Goal: Check status: Check status

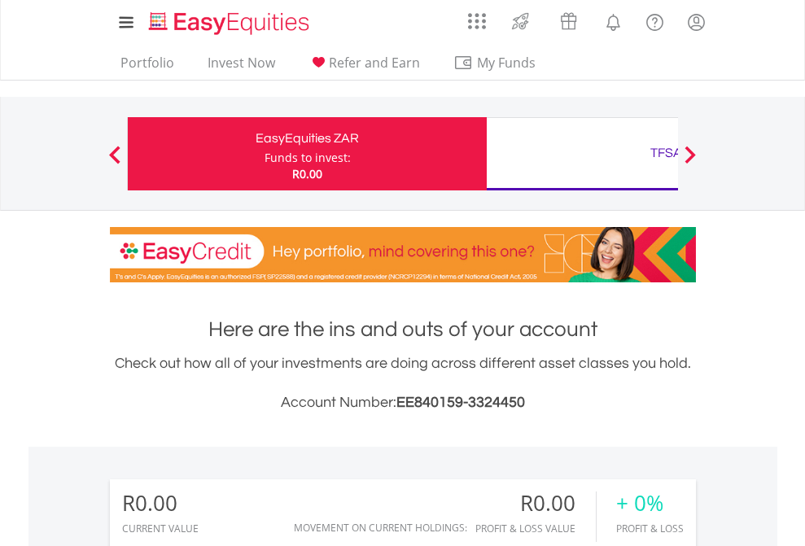
scroll to position [156, 255]
click at [264, 154] on div "Funds to invest:" at bounding box center [307, 158] width 86 height 16
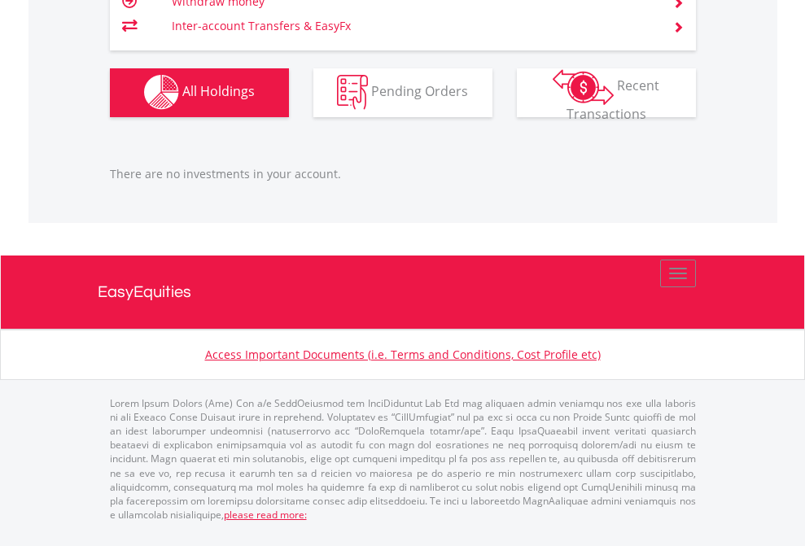
scroll to position [156, 255]
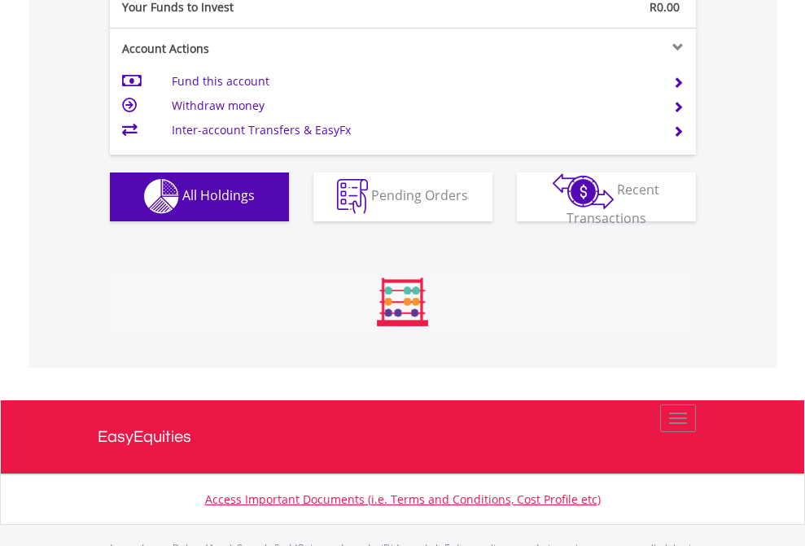
scroll to position [1611, 0]
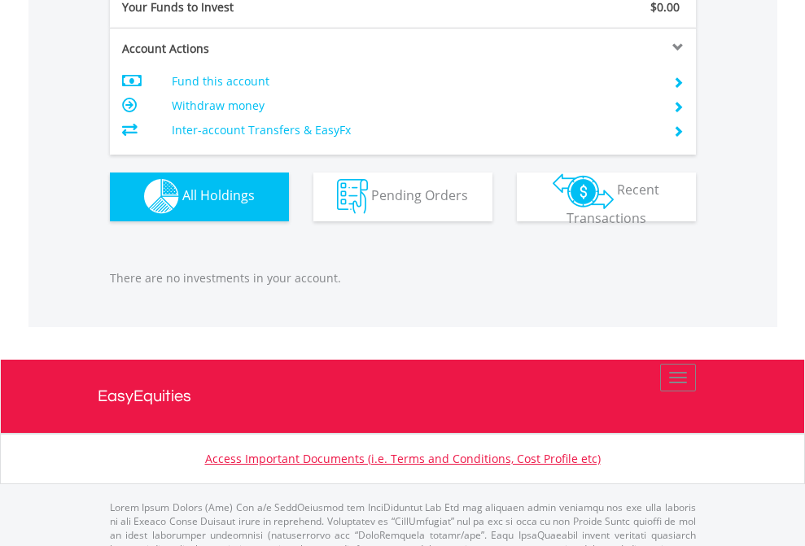
scroll to position [1611, 0]
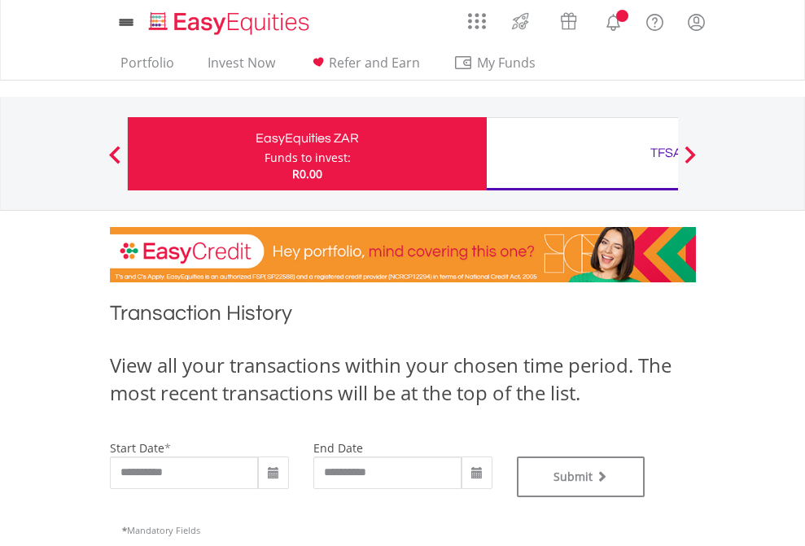
type input "**********"
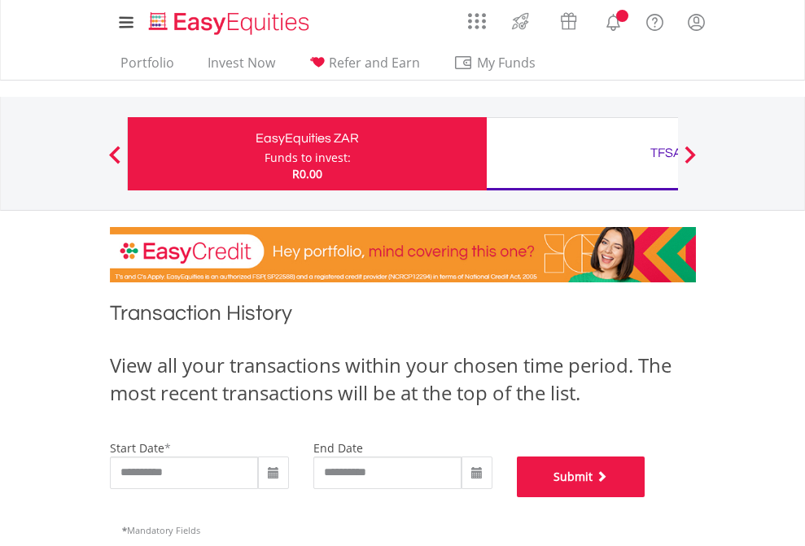
click at [645, 497] on button "Submit" at bounding box center [581, 476] width 129 height 41
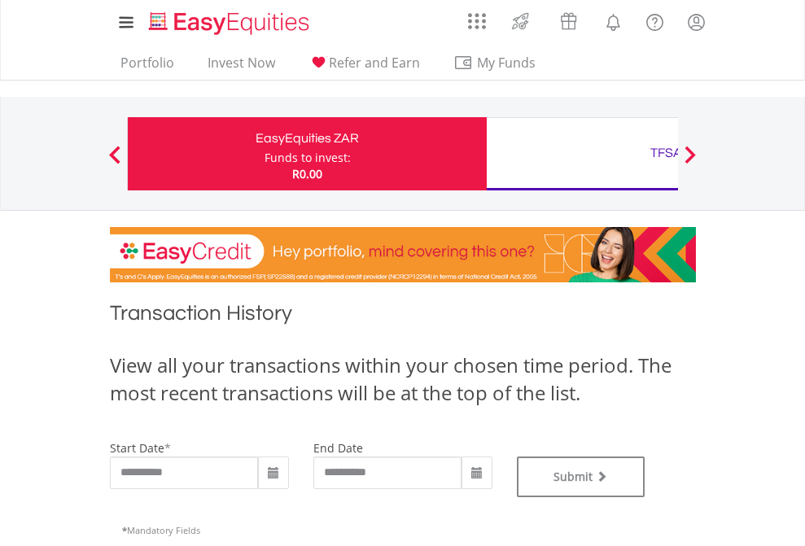
click at [582, 154] on div "TFSA" at bounding box center [665, 153] width 339 height 23
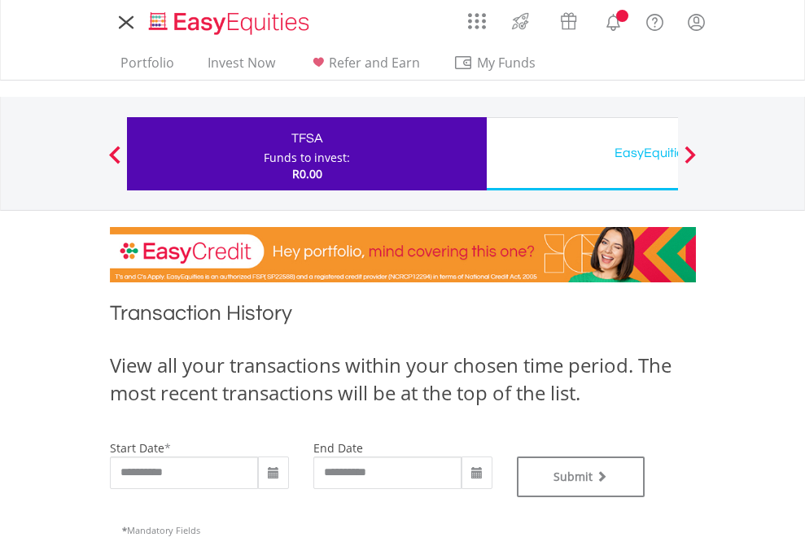
type input "**********"
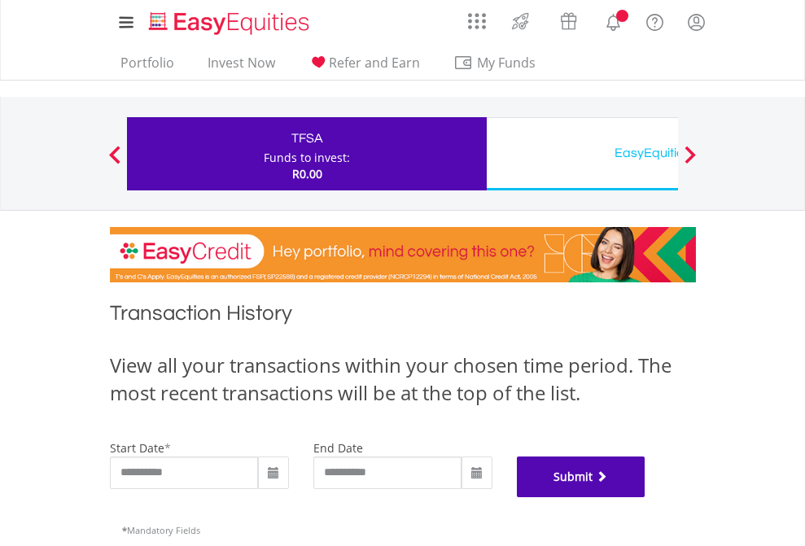
click at [645, 497] on button "Submit" at bounding box center [581, 476] width 129 height 41
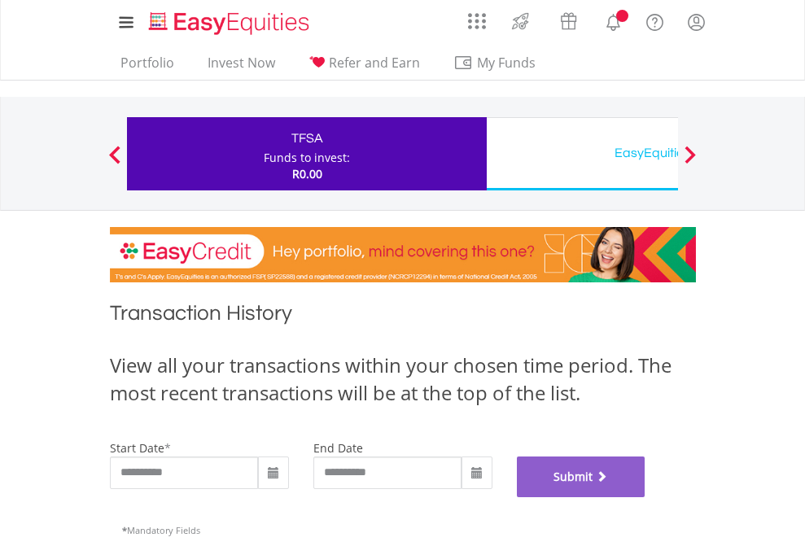
scroll to position [660, 0]
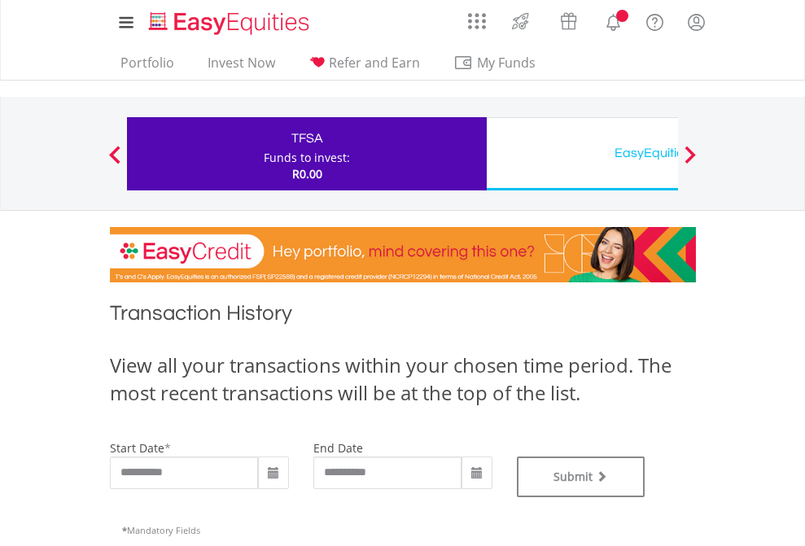
click at [582, 154] on div "EasyEquities USD" at bounding box center [665, 153] width 339 height 23
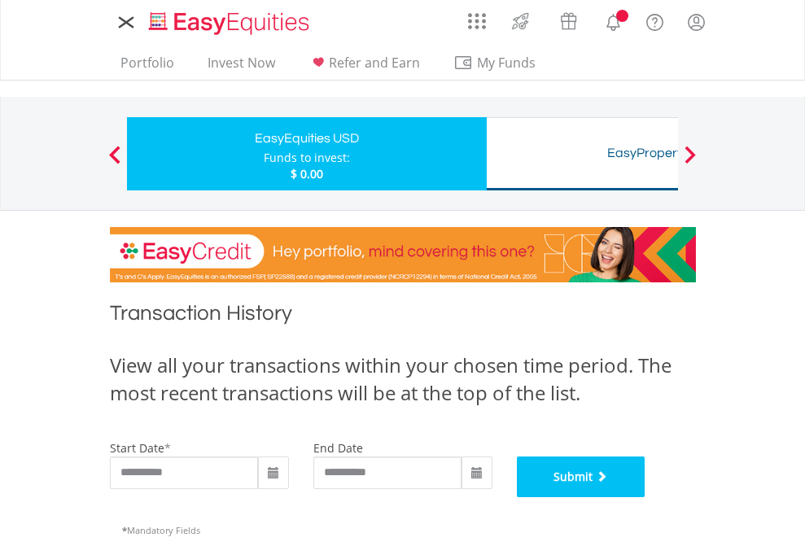
click at [645, 497] on button "Submit" at bounding box center [581, 476] width 129 height 41
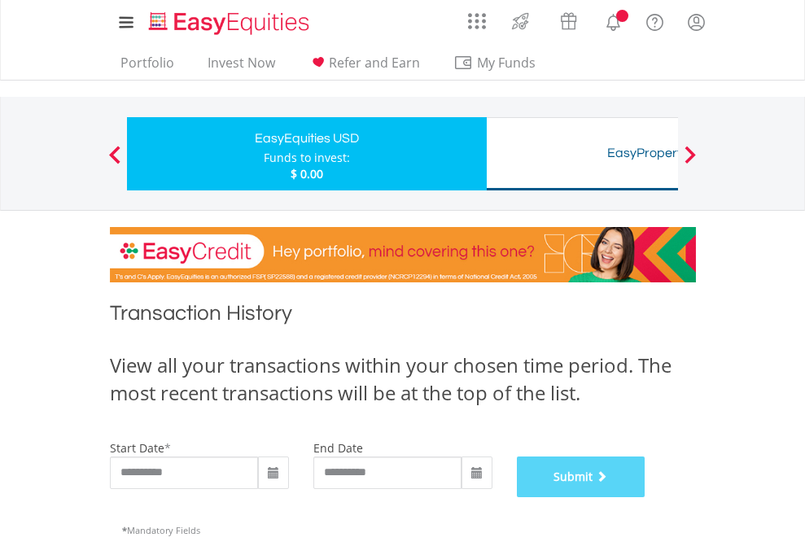
scroll to position [660, 0]
